Goal: Task Accomplishment & Management: Manage account settings

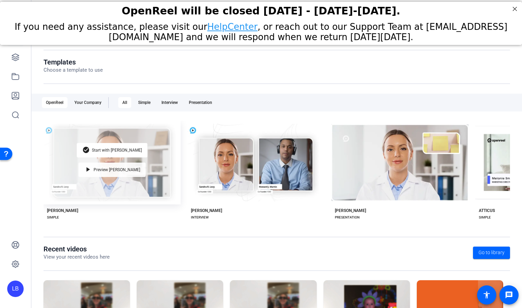
scroll to position [82, 0]
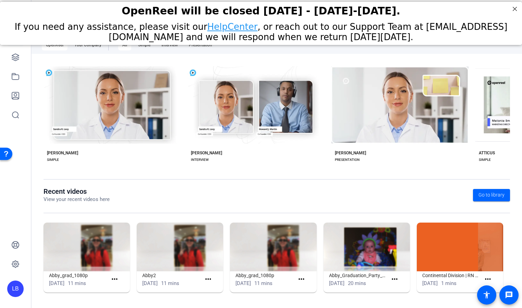
click at [77, 253] on img at bounding box center [87, 247] width 86 height 49
click at [354, 248] on img at bounding box center [367, 247] width 86 height 49
click at [18, 264] on icon at bounding box center [15, 264] width 7 height 7
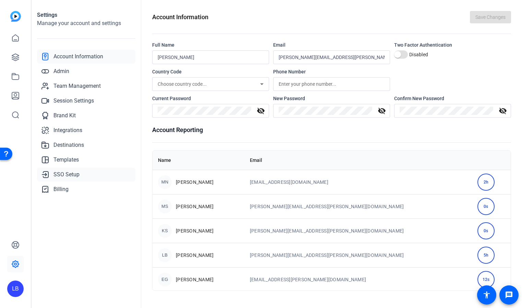
click at [70, 173] on span "SSO Setup" at bounding box center [66, 174] width 26 height 8
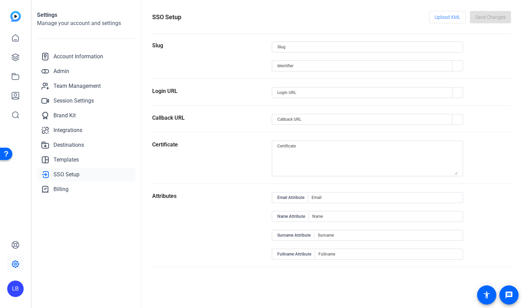
type input "hca"
type input "HCAOpenReel"
type input "[URL][DOMAIN_NAME]"
type input "emailaddress"
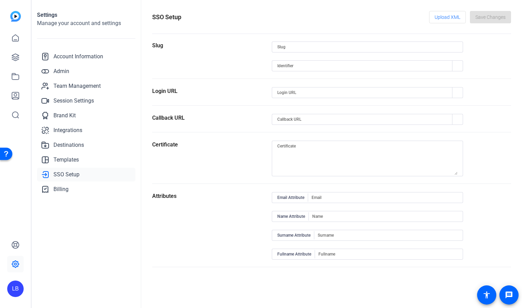
type input "givenname"
type input "surname"
click at [457, 92] on icon "button" at bounding box center [457, 92] width 5 height 5
click at [457, 118] on icon "button" at bounding box center [457, 119] width 5 height 5
click at [253, 24] on openreel-settings-page-header "SSO Setup Upload XML Save Changes" at bounding box center [331, 22] width 359 height 23
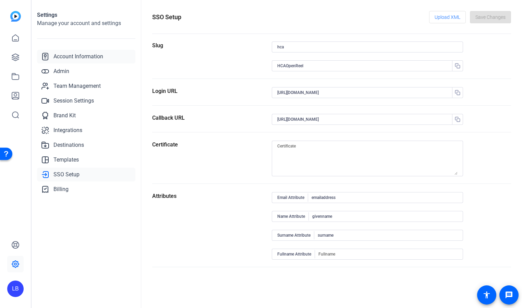
click at [79, 57] on span "Account Information" at bounding box center [78, 56] width 50 height 8
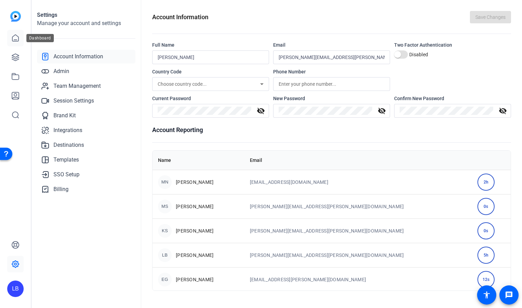
click at [15, 34] on icon at bounding box center [15, 38] width 8 height 8
